Goal: Transaction & Acquisition: Book appointment/travel/reservation

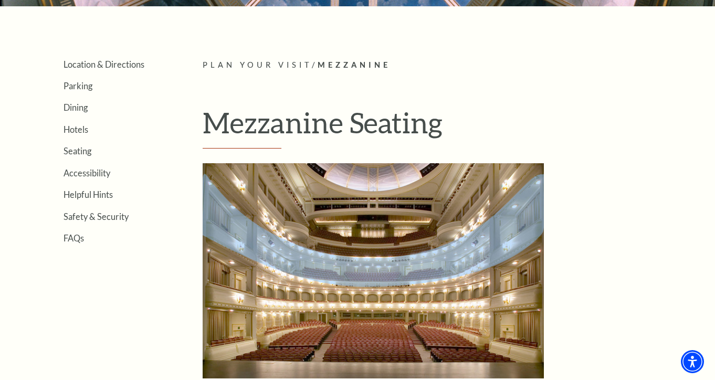
scroll to position [223, 0]
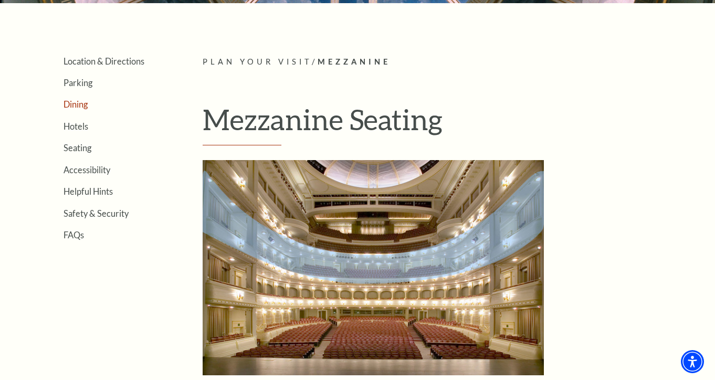
click at [76, 107] on link "Dining" at bounding box center [76, 104] width 24 height 10
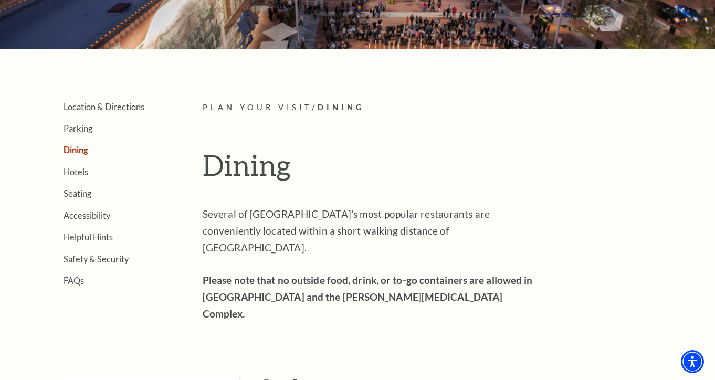
scroll to position [177, 0]
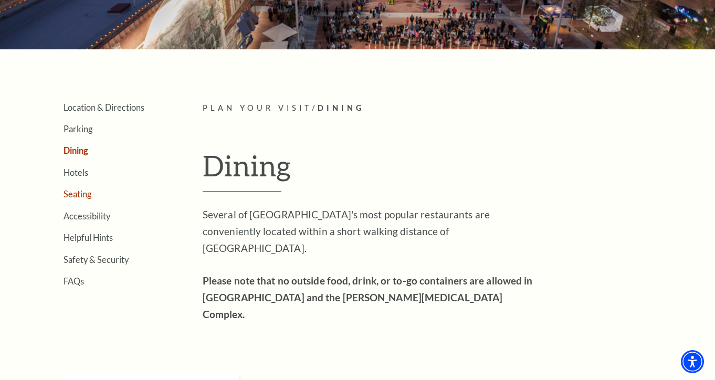
click at [69, 191] on link "Seating" at bounding box center [78, 194] width 28 height 10
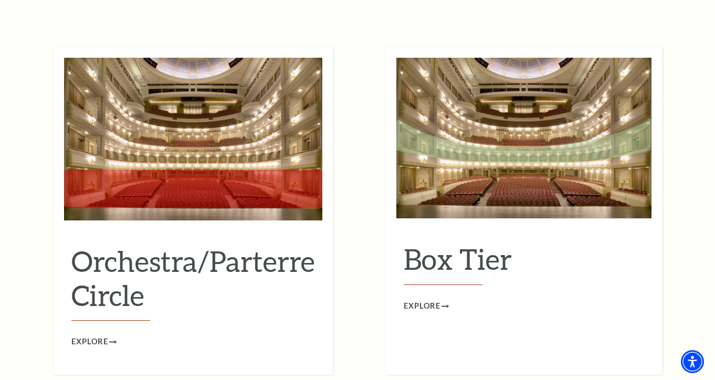
scroll to position [934, 0]
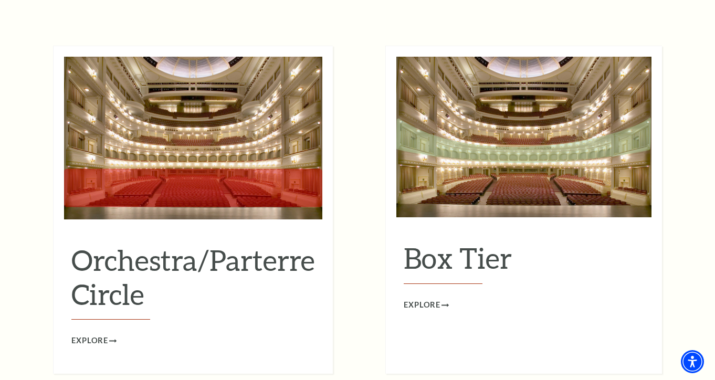
click at [452, 244] on h2 "Box Tier" at bounding box center [524, 262] width 240 height 43
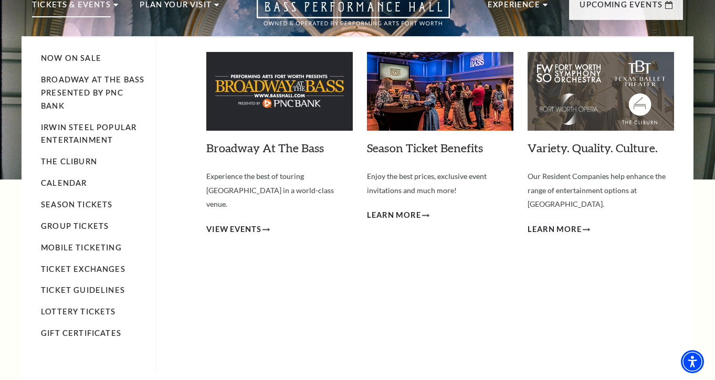
scroll to position [49, 0]
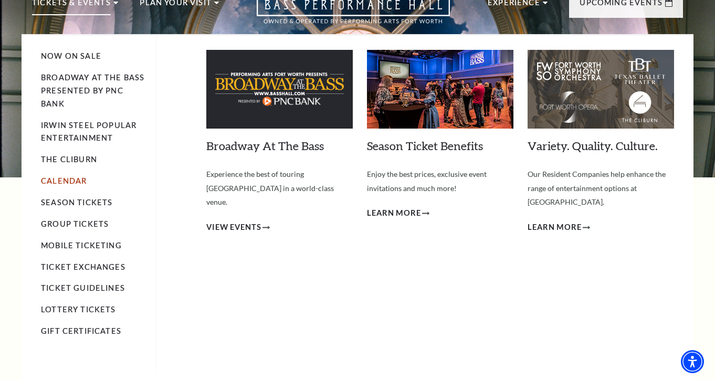
click at [73, 178] on link "Calendar" at bounding box center [64, 180] width 46 height 9
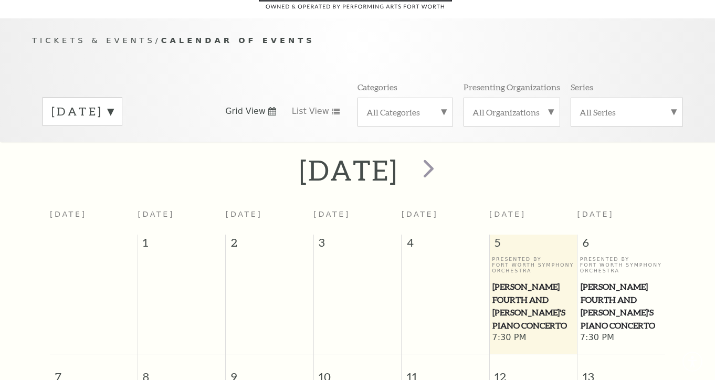
scroll to position [92, 0]
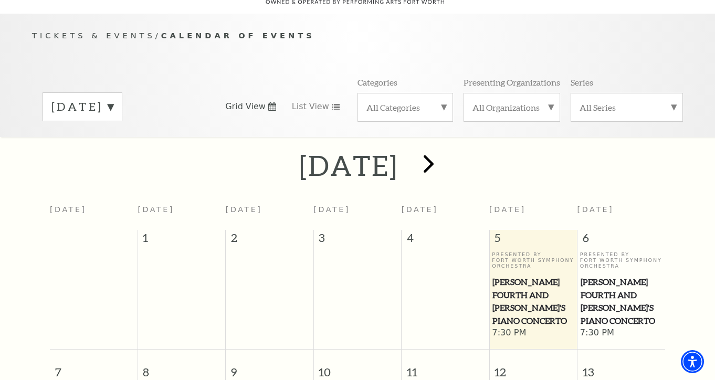
click at [444, 154] on span "next" at bounding box center [429, 164] width 30 height 30
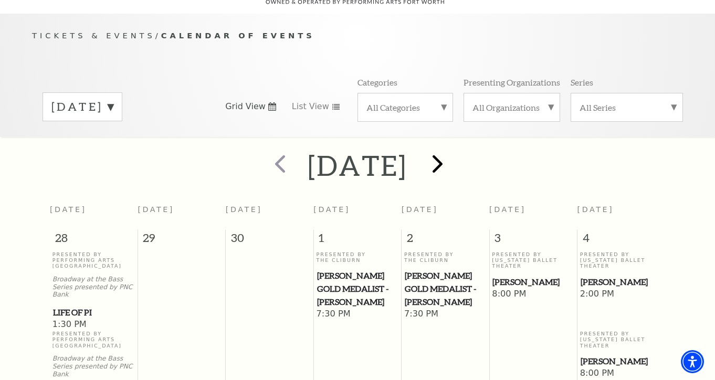
click at [453, 154] on span "next" at bounding box center [438, 164] width 30 height 30
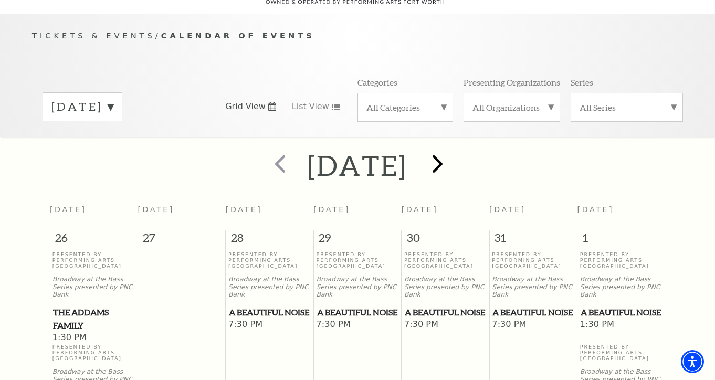
click at [453, 155] on span "next" at bounding box center [438, 164] width 30 height 30
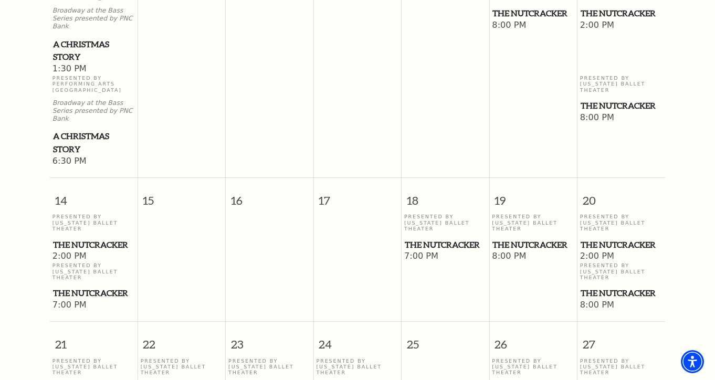
scroll to position [606, 0]
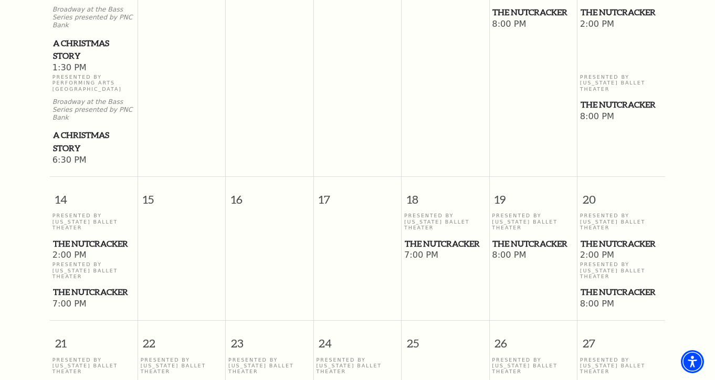
click at [600, 237] on span "The Nutcracker" at bounding box center [621, 243] width 81 height 13
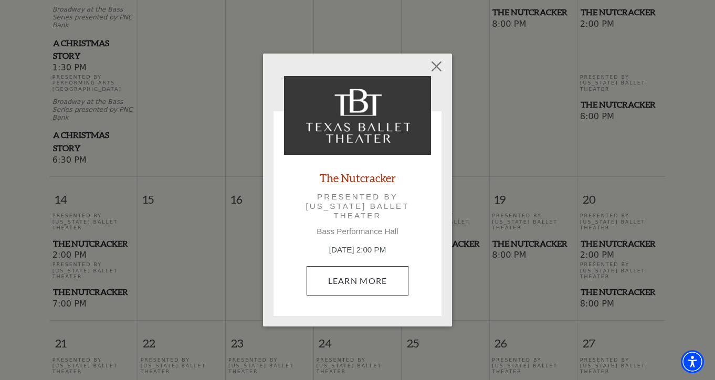
click at [376, 282] on link "Learn More" at bounding box center [358, 280] width 102 height 29
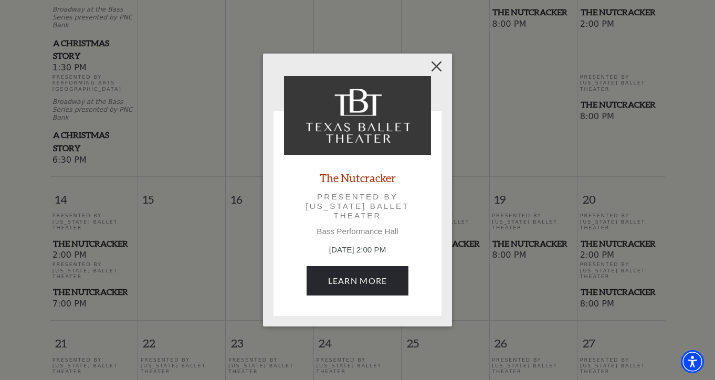
click at [435, 70] on button "Close" at bounding box center [437, 67] width 20 height 20
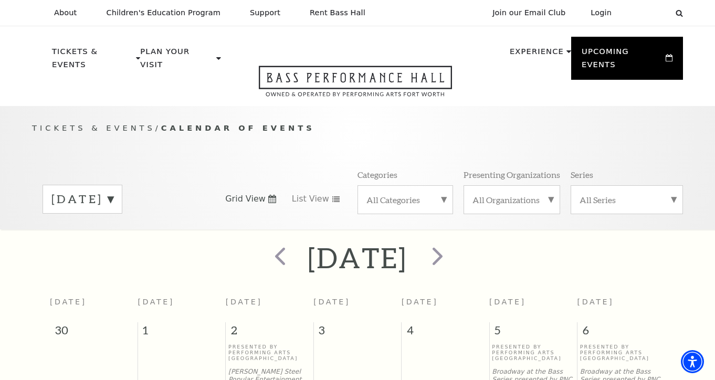
scroll to position [0, 0]
click at [91, 123] on span "Tickets & Events" at bounding box center [93, 127] width 123 height 9
click at [372, 194] on label "All Categories" at bounding box center [405, 199] width 78 height 11
click at [635, 130] on div "Tickets & Events / Calendar of Events December 2025 Grid View List View Categor…" at bounding box center [358, 175] width 672 height 107
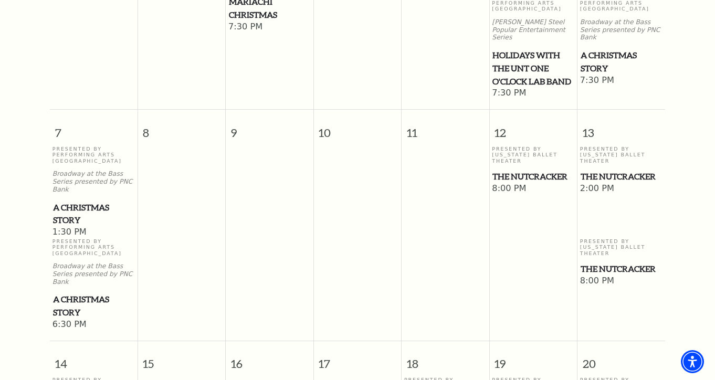
scroll to position [440, 0]
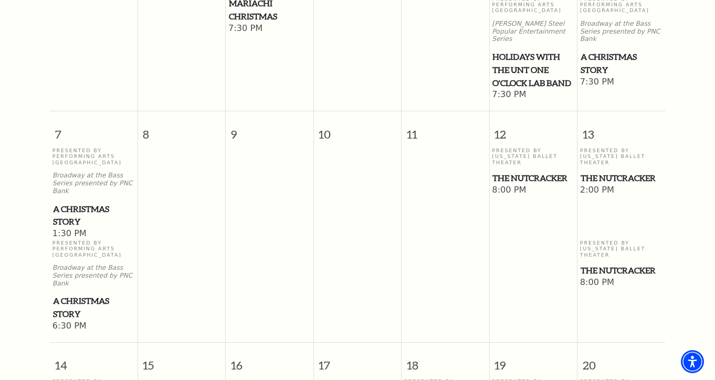
click at [600, 185] on span "2:00 PM" at bounding box center [621, 191] width 82 height 12
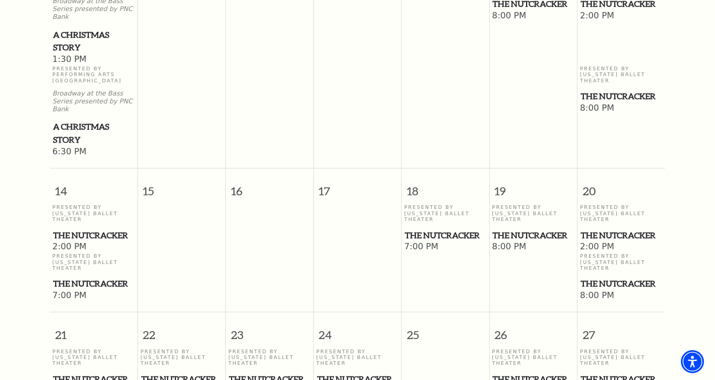
scroll to position [672, 0]
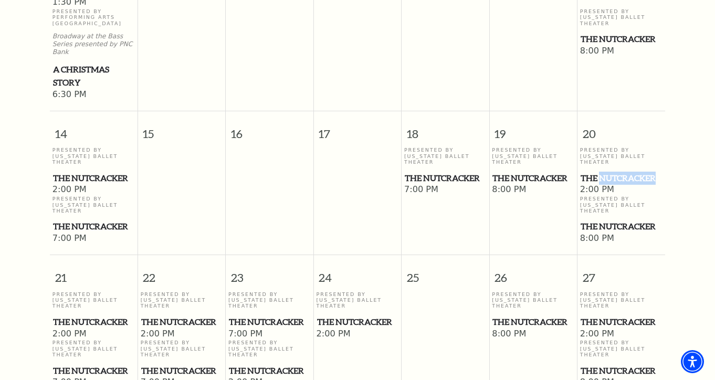
click at [595, 172] on span "The Nutcracker" at bounding box center [621, 178] width 81 height 13
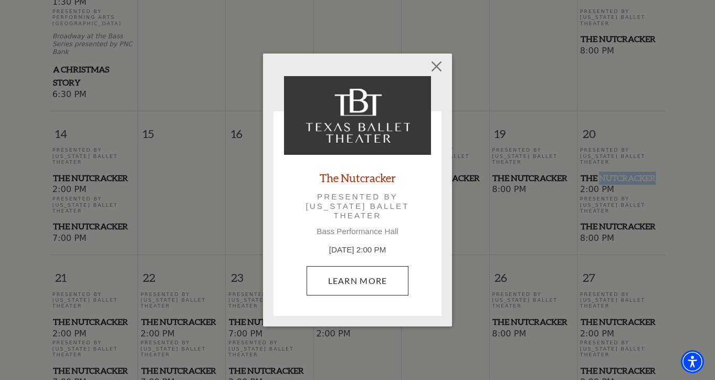
click at [367, 285] on link "Learn More" at bounding box center [358, 280] width 102 height 29
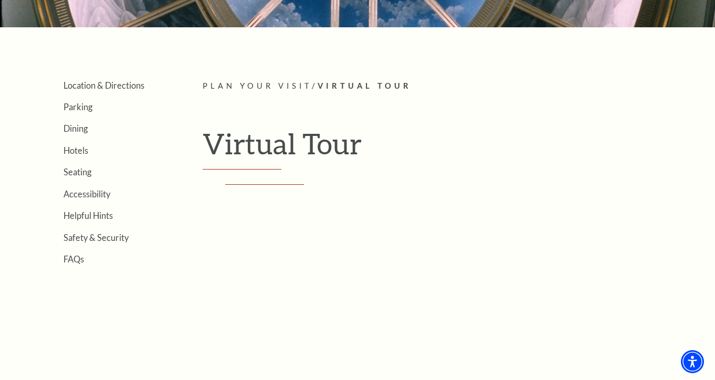
scroll to position [206, 0]
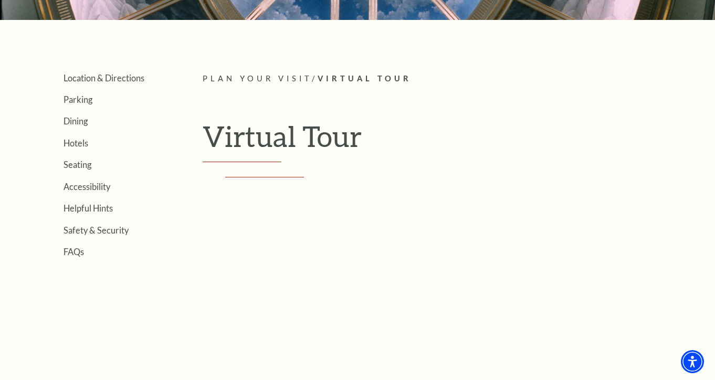
click at [248, 163] on article "Plan Your Visit / Virtual Tour Virtual Tour Empty heading" at bounding box center [443, 316] width 480 height 489
click at [74, 170] on ul "Location & Directions Parking Dining Hotels Seating Accessibility Helpful Hints…" at bounding box center [101, 164] width 139 height 184
click at [75, 164] on link "Seating" at bounding box center [78, 165] width 28 height 10
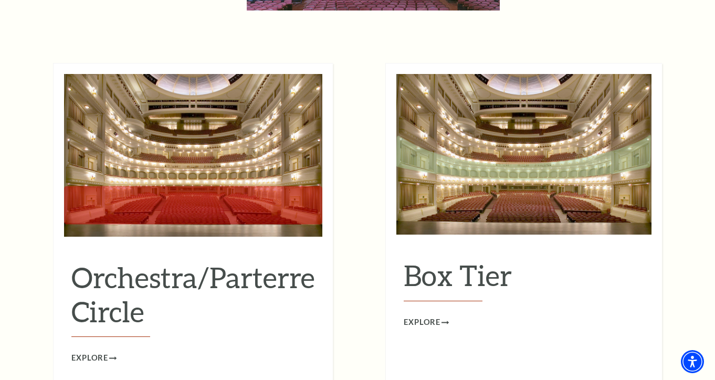
scroll to position [919, 0]
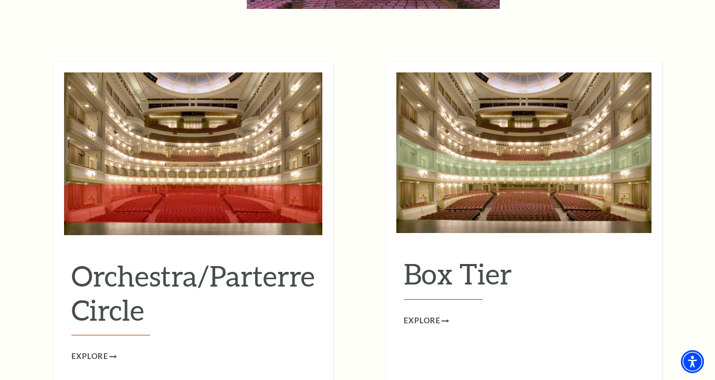
click at [239, 185] on img at bounding box center [193, 153] width 258 height 163
click at [102, 350] on span "Explore" at bounding box center [89, 356] width 37 height 13
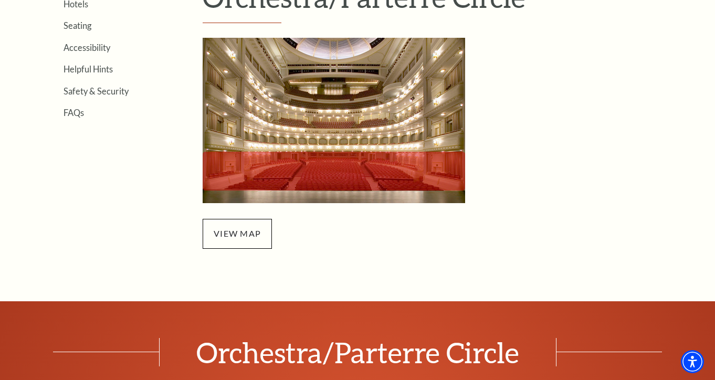
scroll to position [348, 0]
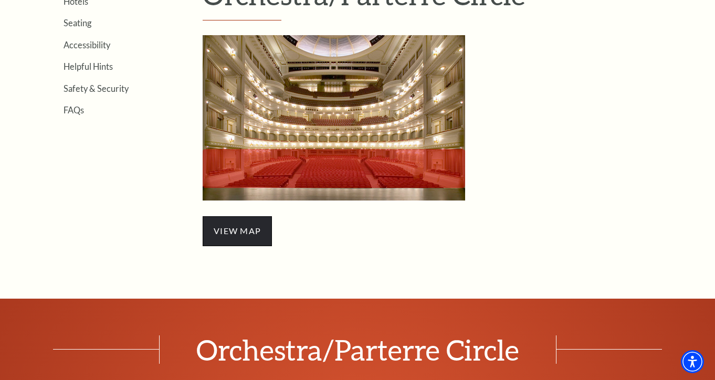
click at [246, 239] on span "view map" at bounding box center [237, 230] width 69 height 29
